Goal: Navigation & Orientation: Find specific page/section

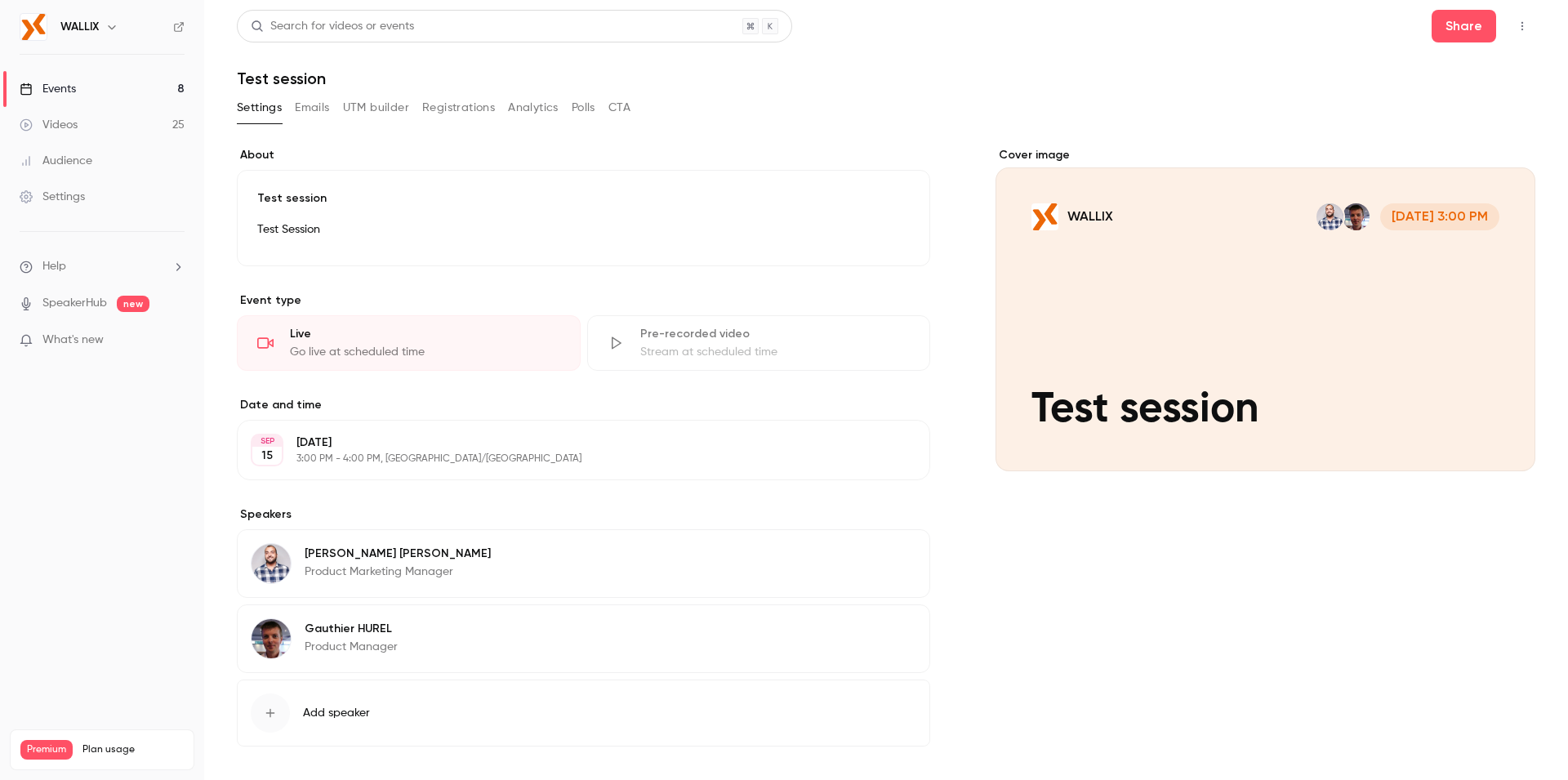
click at [1516, 30] on icon "button" at bounding box center [1522, 26] width 13 height 12
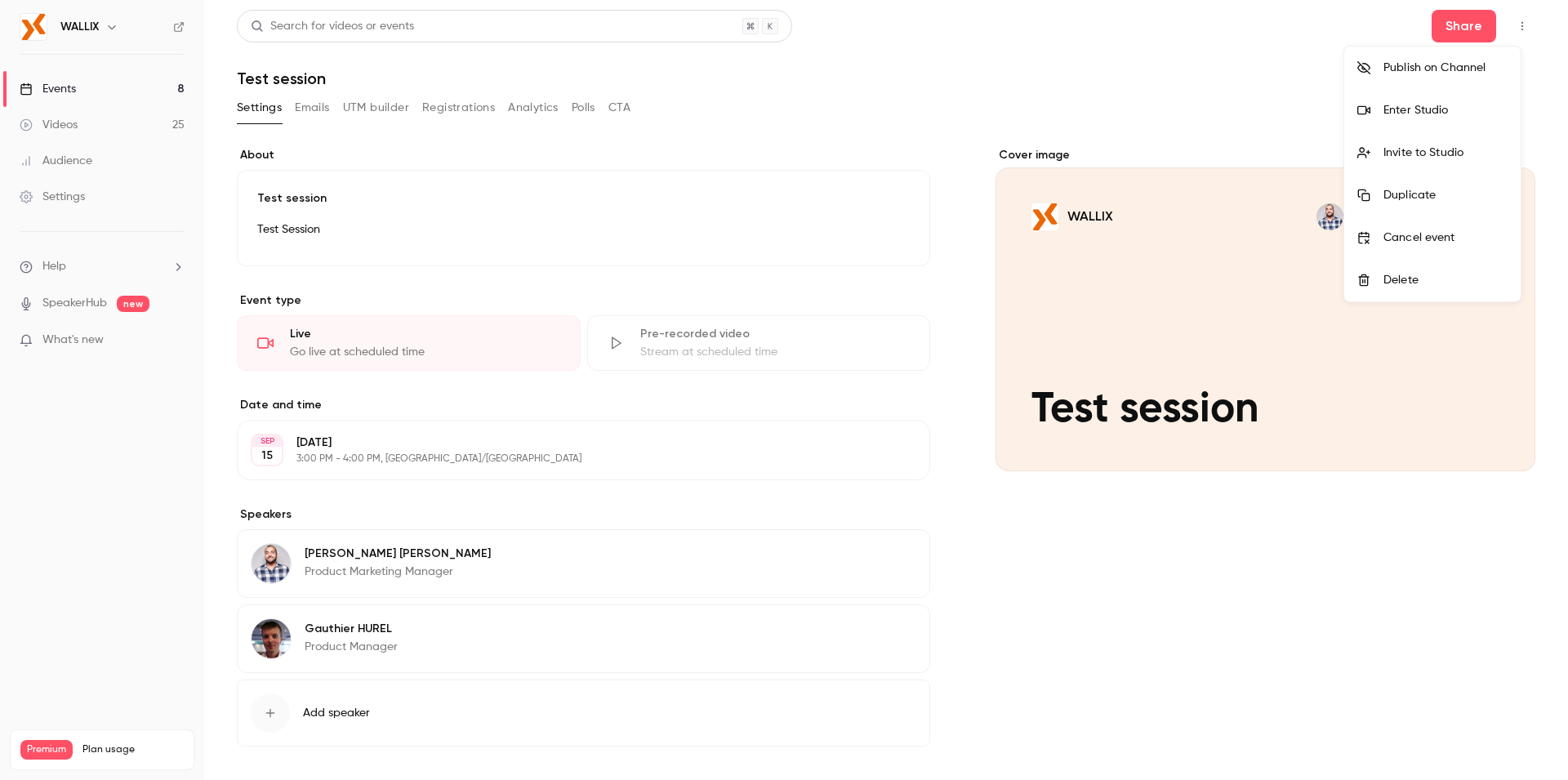
click at [1407, 112] on div "Enter Studio" at bounding box center [1446, 110] width 124 height 16
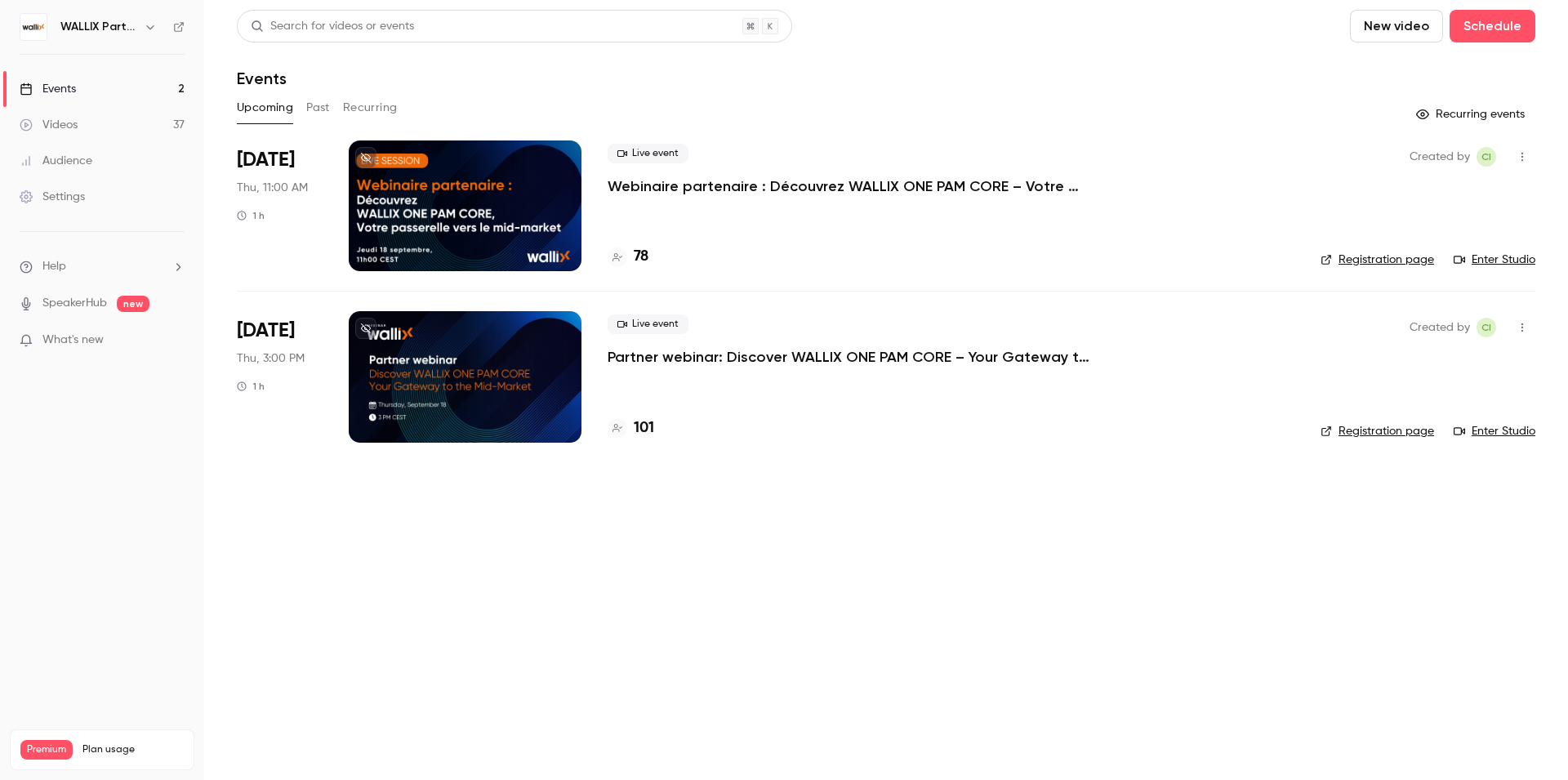
click at [139, 23] on div "WALLIX Partners Channel" at bounding box center [110, 27] width 99 height 20
click at [144, 26] on icon "button" at bounding box center [150, 27] width 13 height 13
